Goal: Task Accomplishment & Management: Manage account settings

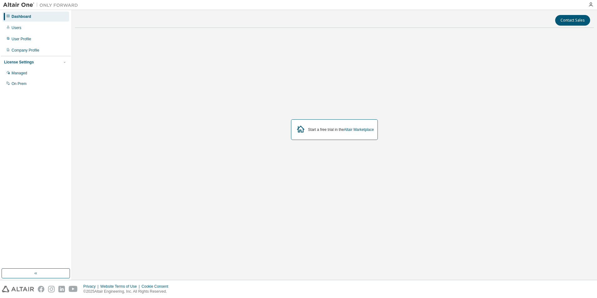
click at [26, 62] on div "License Settings" at bounding box center [19, 62] width 30 height 5
click at [18, 63] on div "License Settings" at bounding box center [19, 62] width 30 height 5
click at [25, 75] on div "Managed" at bounding box center [20, 73] width 16 height 5
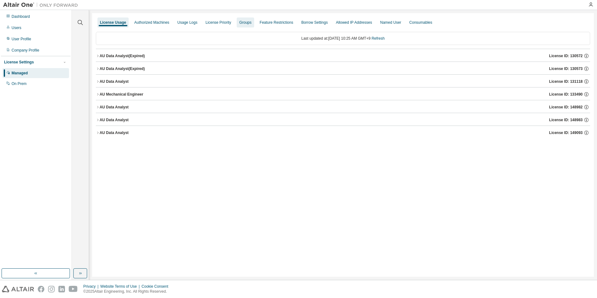
click at [244, 23] on div "Groups" at bounding box center [245, 22] width 12 height 5
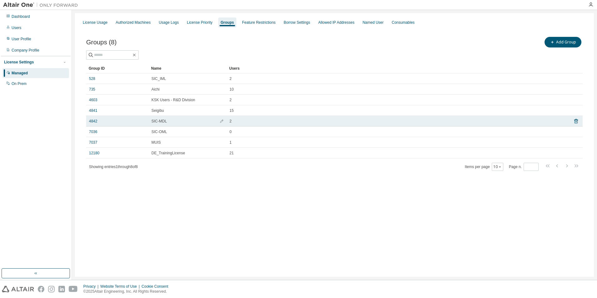
click at [165, 123] on span "SIC-MDL" at bounding box center [159, 121] width 15 height 5
click at [156, 123] on span "SIC-MDL" at bounding box center [159, 121] width 15 height 5
click at [94, 121] on link "4842" at bounding box center [93, 121] width 8 height 5
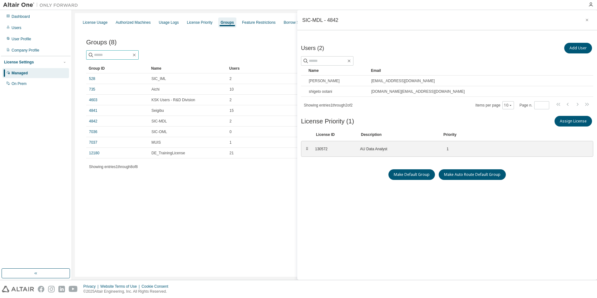
click at [116, 53] on input "text" at bounding box center [112, 55] width 37 height 6
type input "*******"
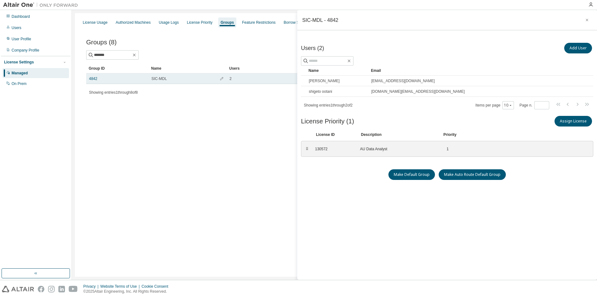
click at [169, 81] on td "SIC-MDL" at bounding box center [188, 78] width 78 height 11
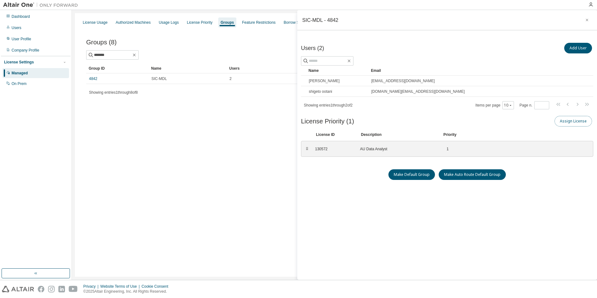
click at [576, 123] on button "Assign License" at bounding box center [573, 121] width 37 height 11
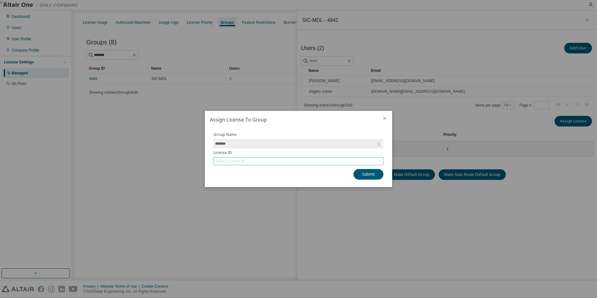
click at [237, 161] on div "Select License ID" at bounding box center [230, 161] width 30 height 5
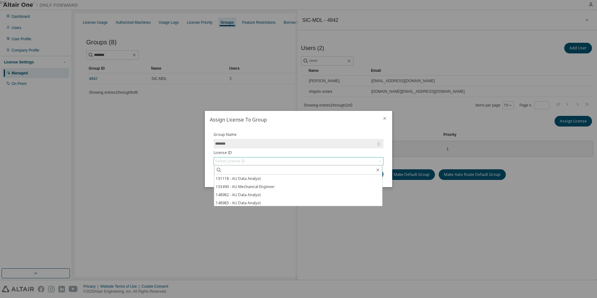
click at [237, 160] on div "Select License ID" at bounding box center [230, 161] width 30 height 5
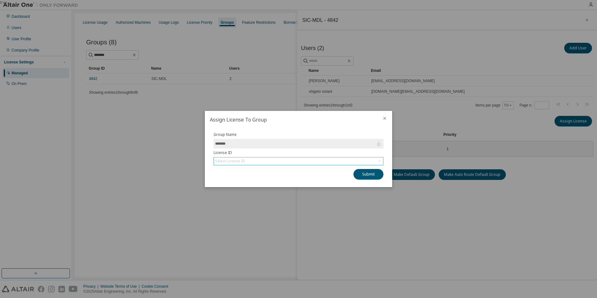
click at [256, 160] on div "Select License ID" at bounding box center [298, 160] width 169 height 7
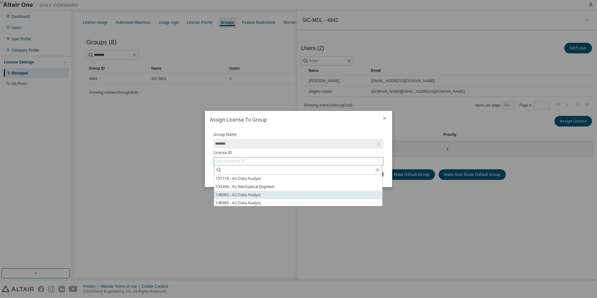
click at [243, 194] on li "148982 - AU Data Analyst" at bounding box center [298, 195] width 168 height 8
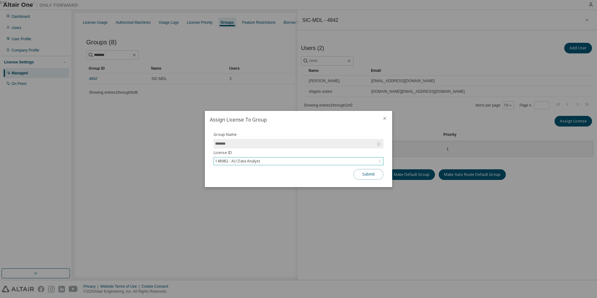
click at [367, 176] on button "Submit" at bounding box center [369, 174] width 30 height 11
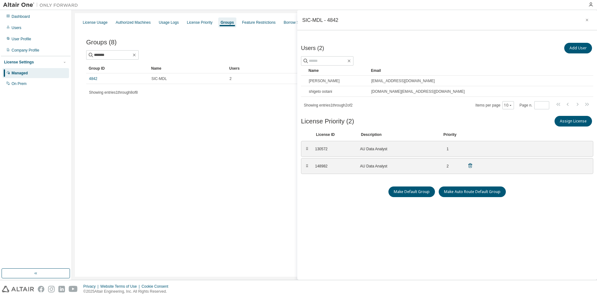
click at [363, 165] on div "AU Data Analyst" at bounding box center [397, 166] width 75 height 5
click at [305, 165] on div "⠿" at bounding box center [307, 166] width 4 height 5
click at [419, 166] on div "AU Data Analyst" at bounding box center [397, 166] width 75 height 5
